Goal: Transaction & Acquisition: Purchase product/service

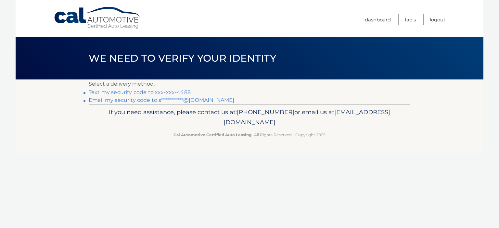
click at [124, 92] on link "Text my security code to xxx-xxx-4488" at bounding box center [140, 92] width 102 height 6
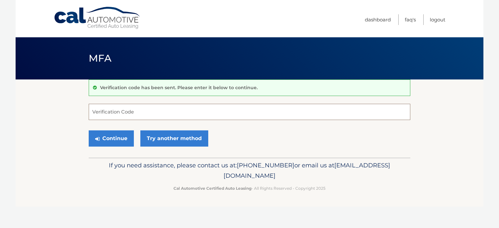
click at [95, 111] on input "Verification Code" at bounding box center [250, 112] width 322 height 16
type input "218746"
click at [108, 144] on button "Continue" at bounding box center [111, 139] width 45 height 16
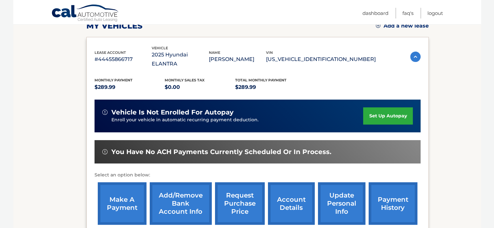
scroll to position [130, 0]
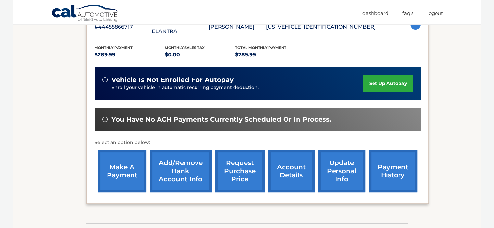
click at [120, 158] on link "make a payment" at bounding box center [122, 171] width 49 height 43
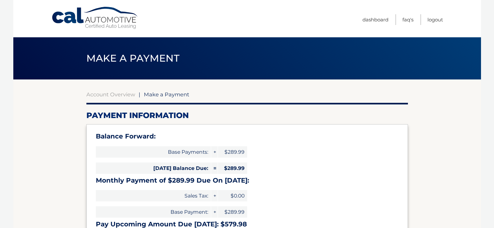
select select "ZDBmYTA0NTctNDA4NS00ZWY4LThkY2MtYjk2Yzg0MmM4ODRi"
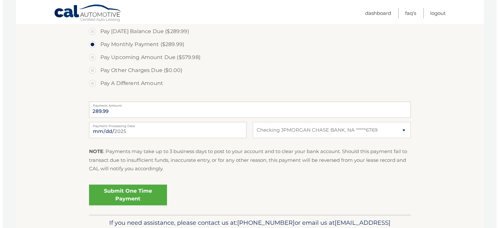
scroll to position [260, 0]
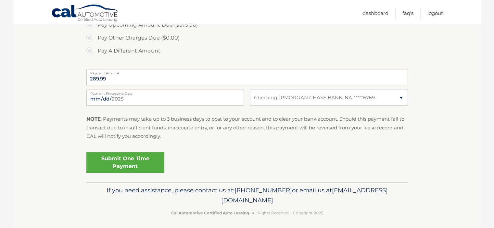
click at [150, 165] on link "Submit One Time Payment" at bounding box center [125, 162] width 78 height 21
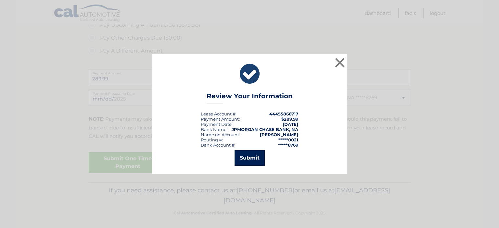
click at [247, 159] on button "Submit" at bounding box center [250, 158] width 30 height 16
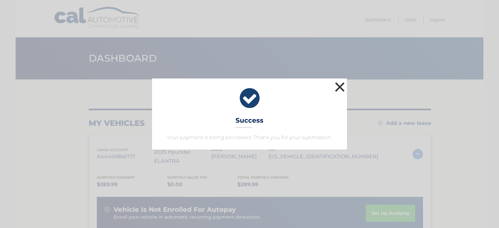
click at [339, 87] on button "×" at bounding box center [339, 87] width 13 height 13
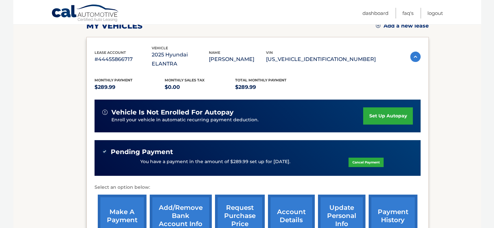
scroll to position [130, 0]
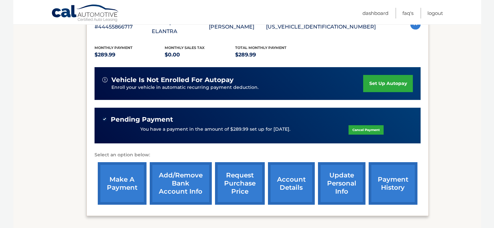
click at [390, 179] on link "payment history" at bounding box center [393, 184] width 49 height 43
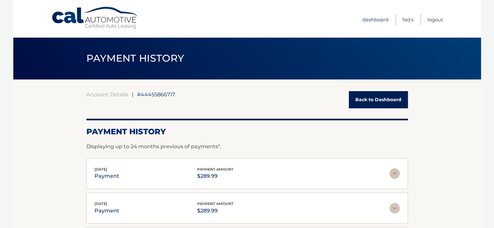
click at [373, 20] on link "Dashboard" at bounding box center [376, 19] width 26 height 11
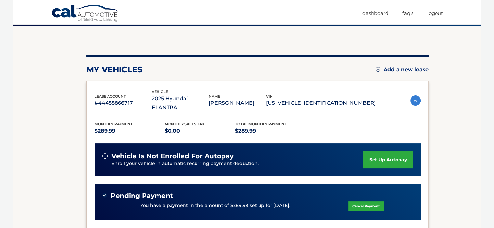
scroll to position [65, 0]
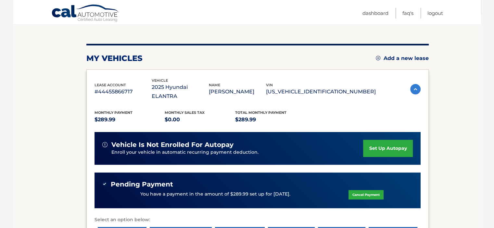
click at [141, 191] on p "You have a payment in the amount of $289.99 set up for [DATE]." at bounding box center [215, 194] width 150 height 7
click at [141, 191] on p "You have a payment in the amount of $289.99 set up for 9/2/2025." at bounding box center [215, 194] width 150 height 7
click at [116, 181] on span "Pending Payment" at bounding box center [142, 185] width 62 height 8
click at [119, 189] on div "You have a payment in the amount of $289.99 set up for 9/2/2025. Cancel Payment" at bounding box center [257, 195] width 311 height 12
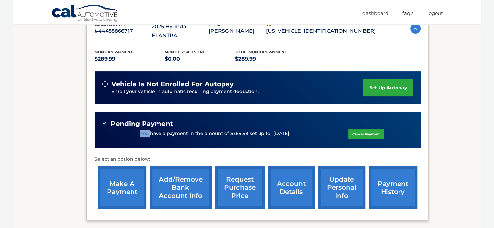
scroll to position [130, 0]
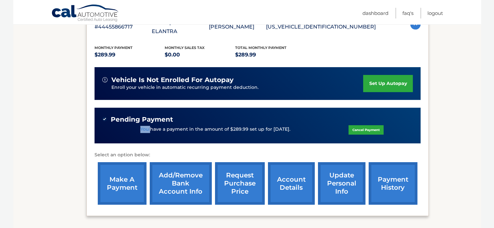
click at [292, 178] on link "account details" at bounding box center [291, 184] width 47 height 43
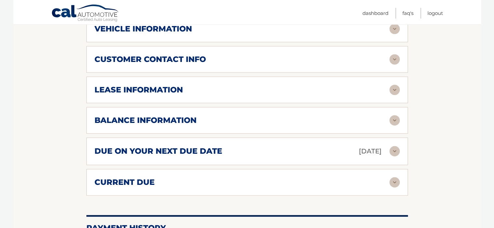
scroll to position [358, 0]
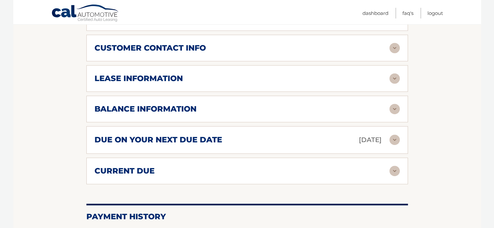
click at [394, 166] on img at bounding box center [395, 171] width 10 height 10
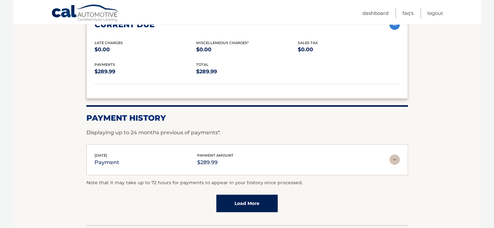
scroll to position [488, 0]
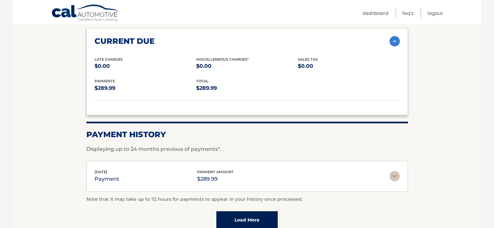
click at [256, 212] on link "Load More" at bounding box center [246, 221] width 61 height 18
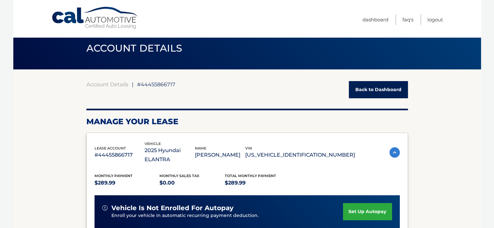
scroll to position [0, 0]
